Goal: Find specific page/section: Find specific page/section

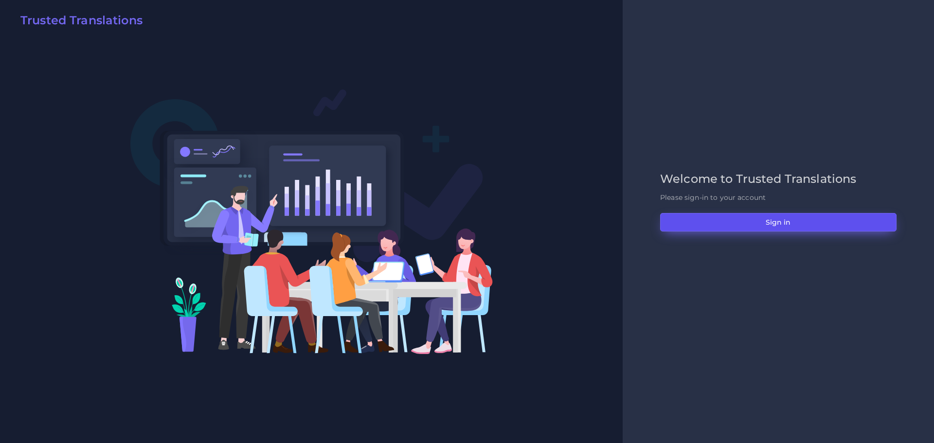
click at [769, 221] on button "Sign in" at bounding box center [778, 222] width 236 height 18
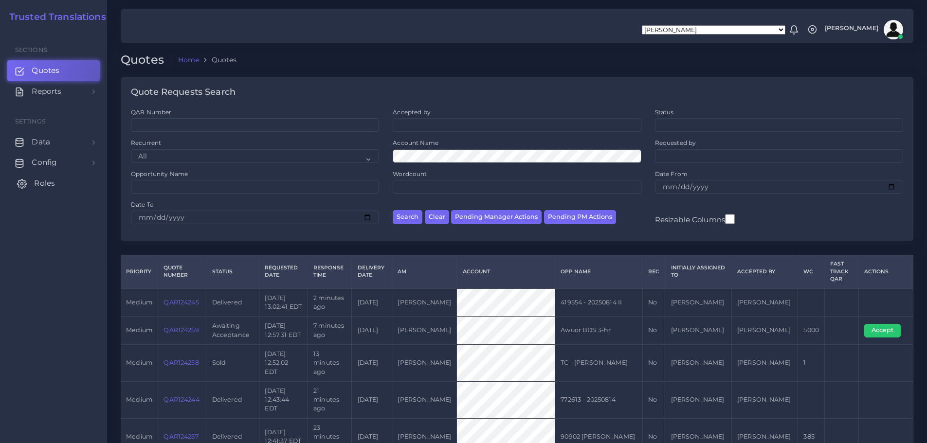
click at [44, 187] on span "Roles" at bounding box center [44, 183] width 21 height 11
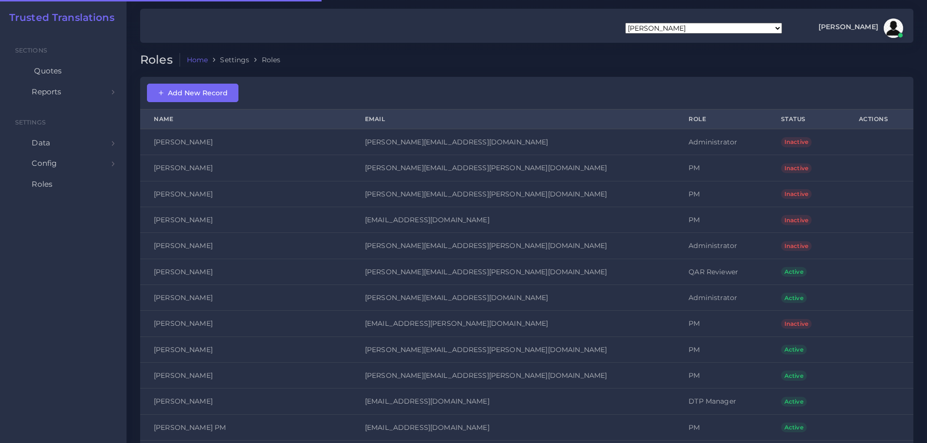
click at [48, 69] on span "Quotes" at bounding box center [48, 71] width 28 height 11
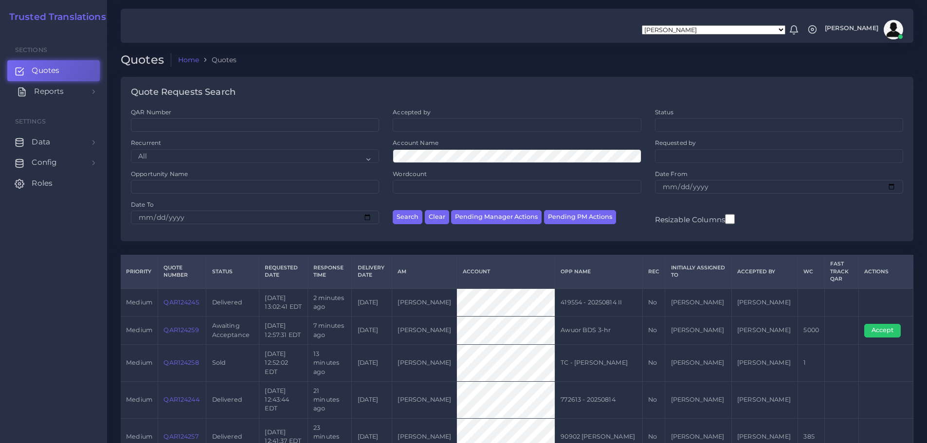
click at [49, 93] on span "Reports" at bounding box center [49, 91] width 30 height 11
click at [43, 157] on span "Keywords excel processor" at bounding box center [64, 156] width 62 height 11
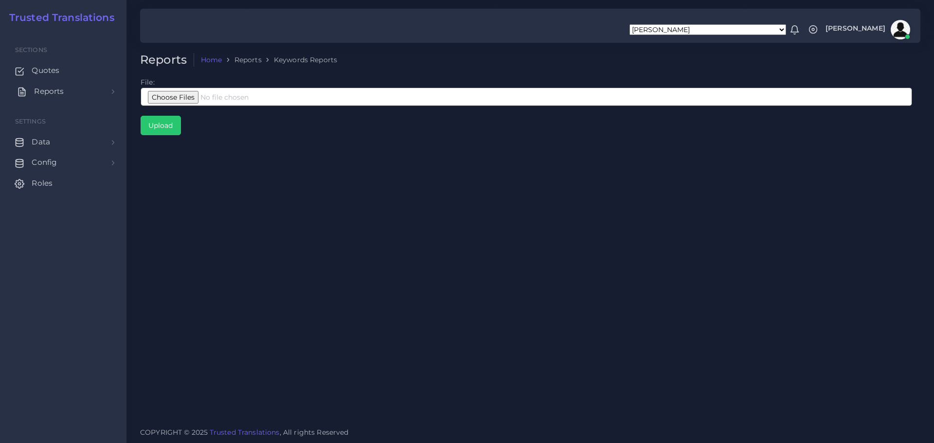
click at [67, 91] on link "Reports" at bounding box center [63, 91] width 112 height 20
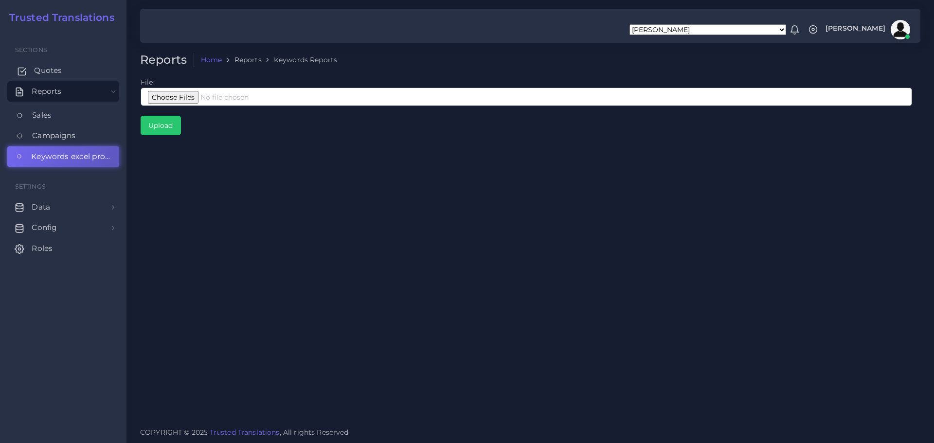
click at [50, 73] on span "Quotes" at bounding box center [48, 70] width 28 height 11
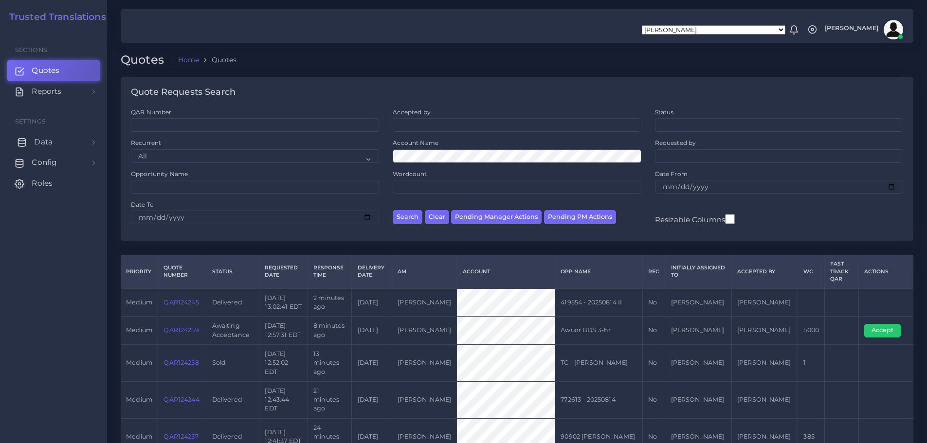
click at [45, 144] on span "Data" at bounding box center [43, 142] width 18 height 11
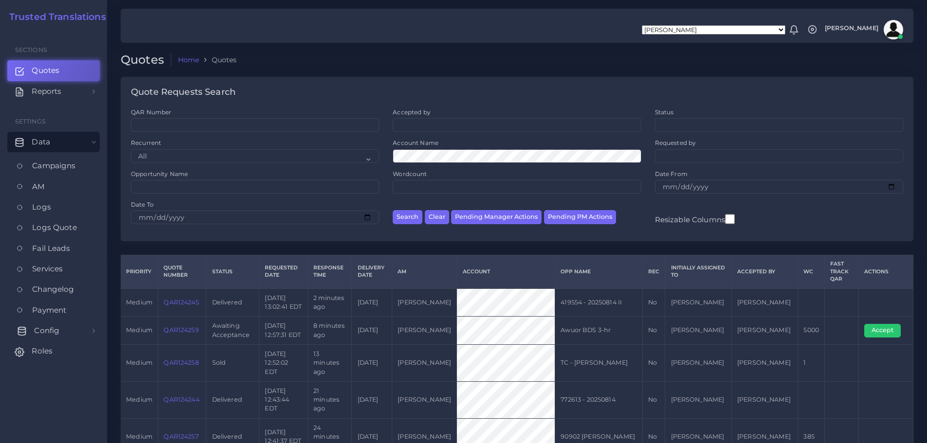
click at [58, 330] on span "Config" at bounding box center [46, 331] width 25 height 11
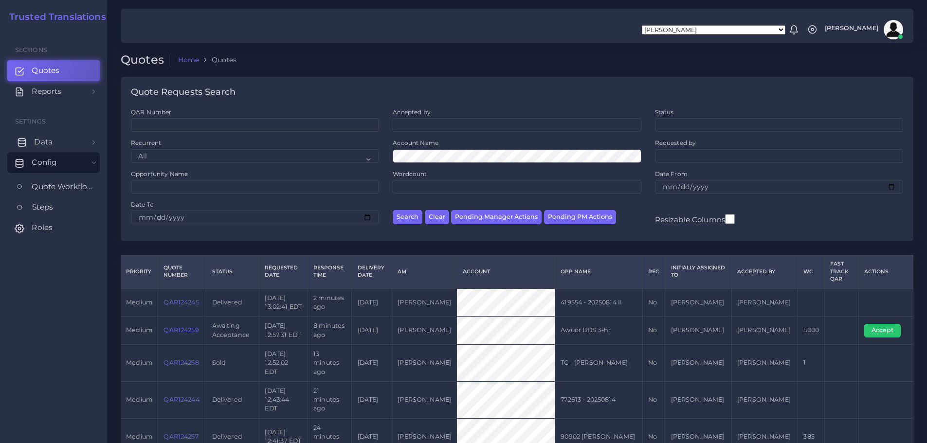
click at [49, 143] on span "Data" at bounding box center [43, 142] width 18 height 11
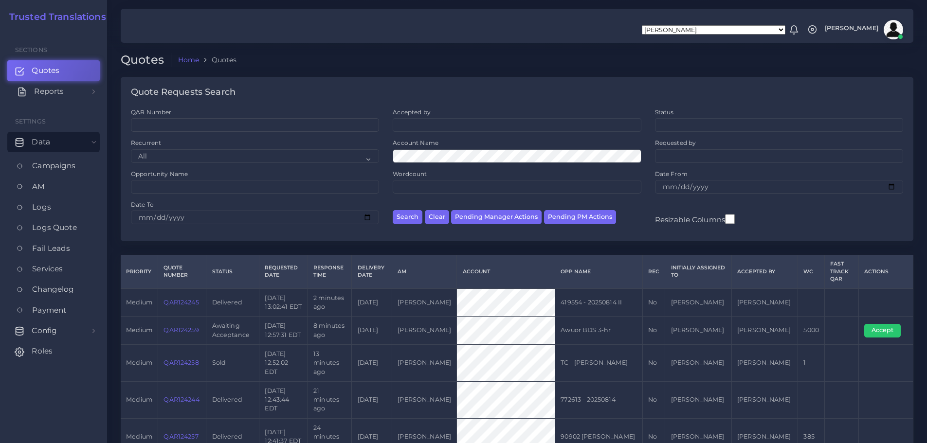
click at [42, 91] on span "Reports" at bounding box center [49, 91] width 30 height 11
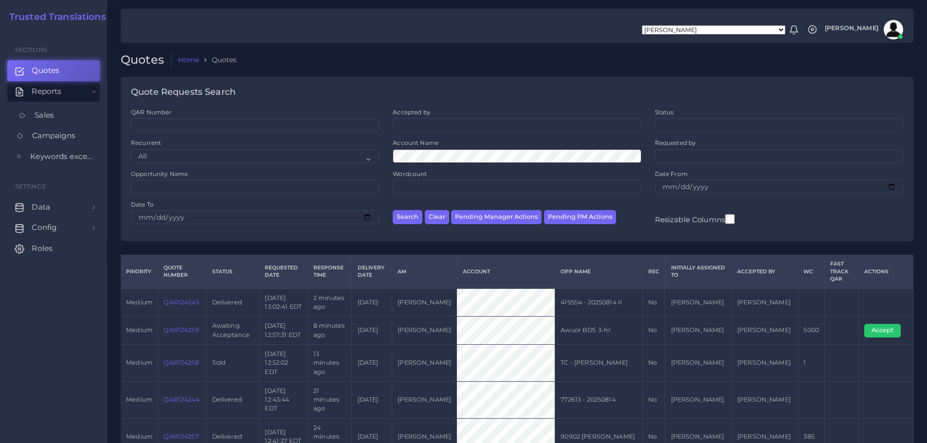
click at [45, 109] on link "Sales" at bounding box center [53, 115] width 92 height 20
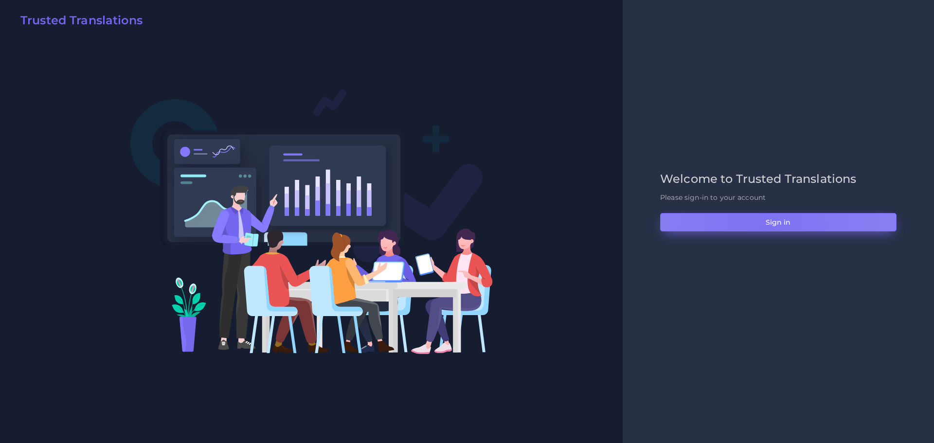
click at [764, 230] on button "Sign in" at bounding box center [778, 222] width 236 height 18
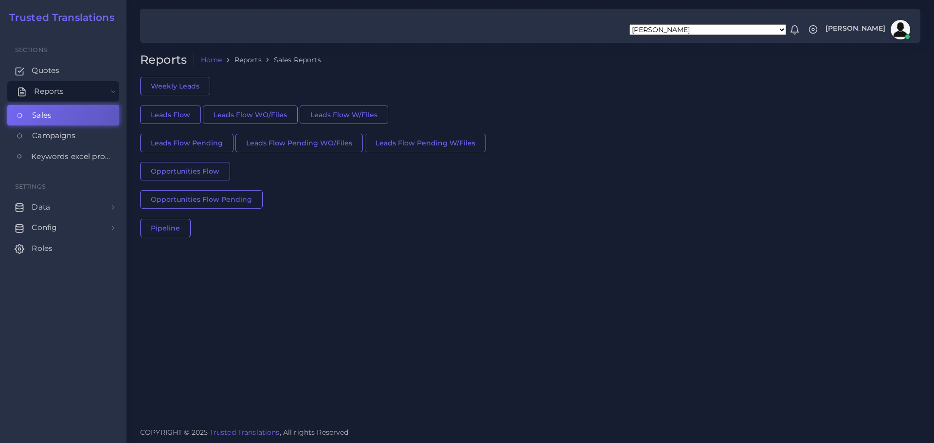
click at [82, 95] on link "Reports" at bounding box center [63, 91] width 112 height 20
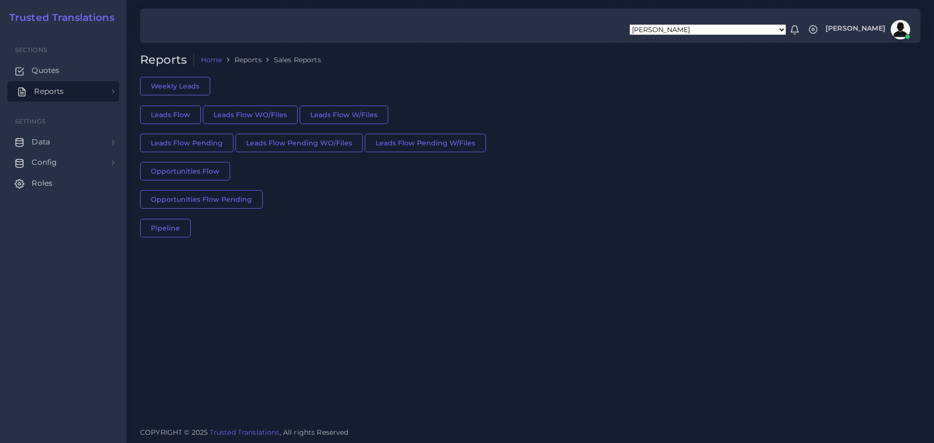
click at [82, 95] on link "Reports" at bounding box center [63, 91] width 112 height 20
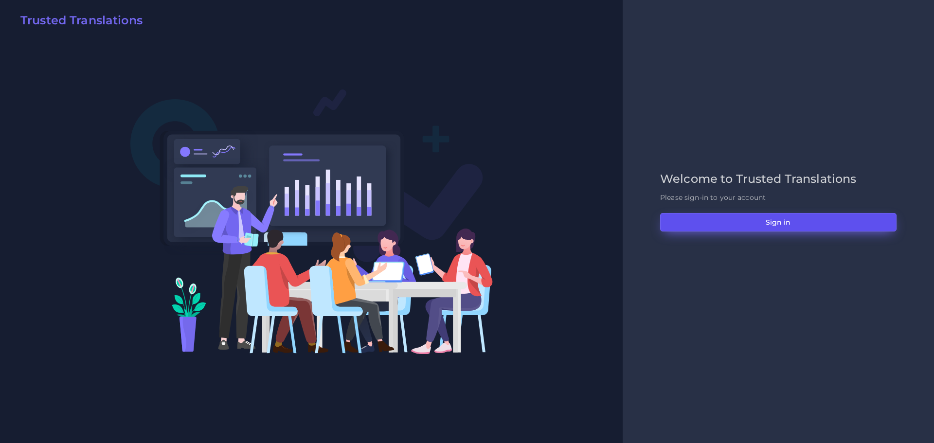
click at [756, 227] on button "Sign in" at bounding box center [778, 222] width 236 height 18
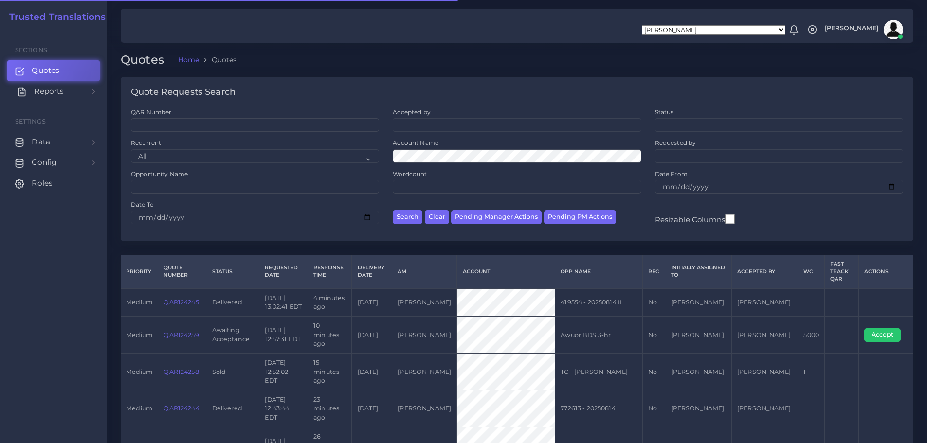
click at [37, 94] on span "Reports" at bounding box center [49, 91] width 30 height 11
